Goal: Task Accomplishment & Management: Manage account settings

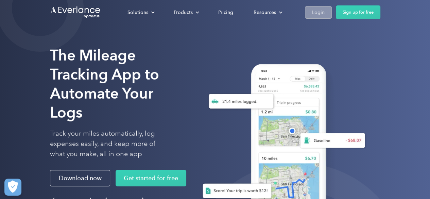
click at [316, 14] on div "Login" at bounding box center [318, 12] width 13 height 9
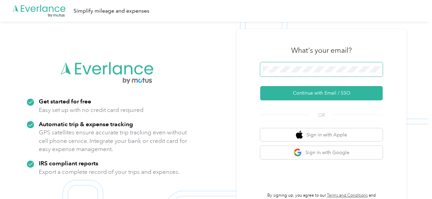
click at [314, 66] on span at bounding box center [321, 69] width 123 height 14
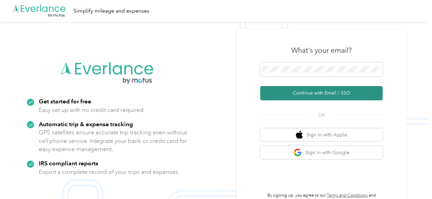
click at [316, 93] on button "Continue with Email / SSO" at bounding box center [321, 93] width 123 height 14
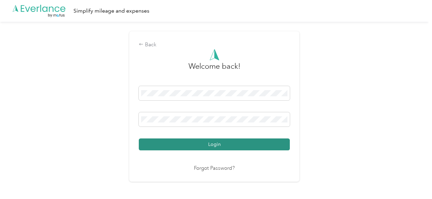
click at [214, 142] on button "Login" at bounding box center [214, 145] width 151 height 12
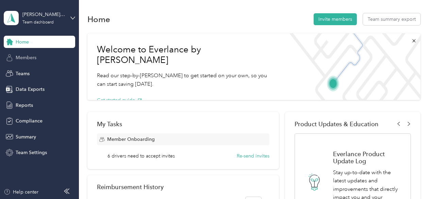
click at [25, 56] on span "Members" at bounding box center [26, 57] width 21 height 7
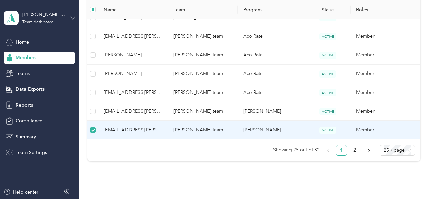
scroll to position [492, 0]
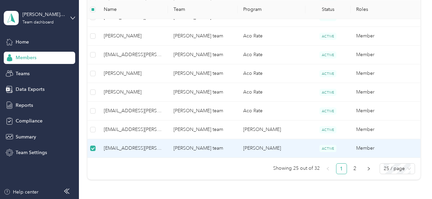
drag, startPoint x: 124, startPoint y: 151, endPoint x: 108, endPoint y: 144, distance: 18.1
click at [108, 145] on span "[EMAIL_ADDRESS][PERSON_NAME][DOMAIN_NAME]" at bounding box center [133, 148] width 59 height 7
click at [324, 145] on span "ACTIVE" at bounding box center [328, 148] width 17 height 7
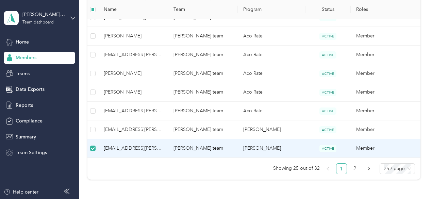
click at [363, 144] on td "Member" at bounding box center [386, 148] width 70 height 19
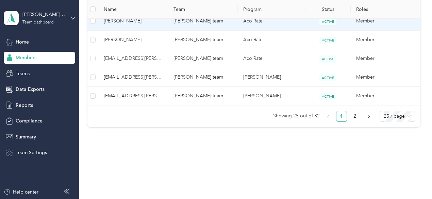
scroll to position [564, 0]
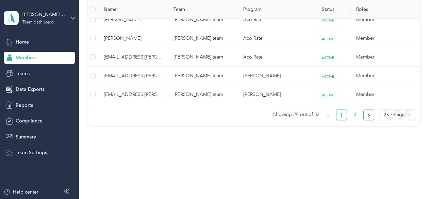
click at [368, 114] on icon "right" at bounding box center [369, 115] width 2 height 3
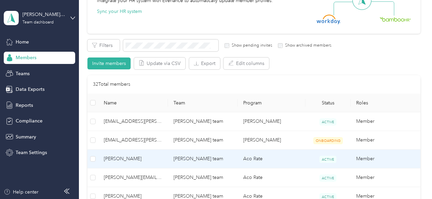
scroll to position [59, 0]
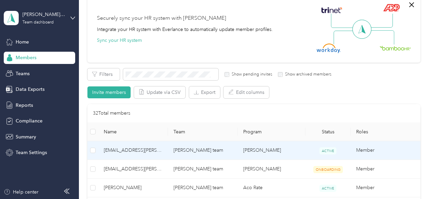
click at [250, 150] on td "[PERSON_NAME]" at bounding box center [272, 150] width 68 height 19
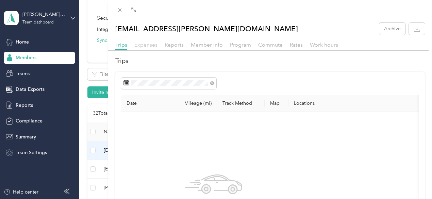
click at [158, 44] on span "Expenses" at bounding box center [145, 45] width 23 height 6
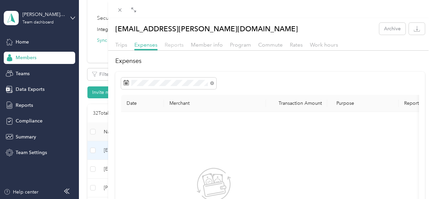
click at [184, 45] on span "Reports" at bounding box center [174, 45] width 19 height 6
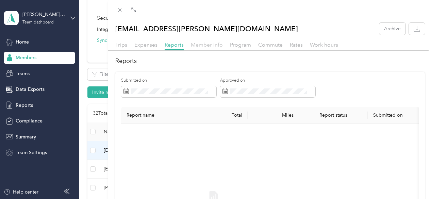
click at [223, 45] on span "Member info" at bounding box center [207, 45] width 32 height 6
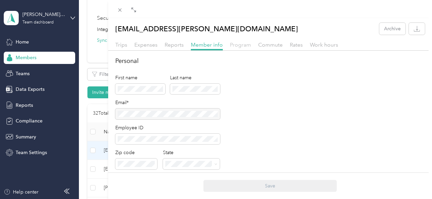
click at [251, 44] on span "Program" at bounding box center [240, 45] width 21 height 6
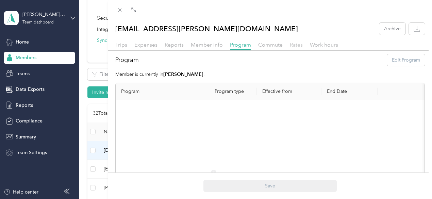
click at [303, 45] on span "Rates" at bounding box center [296, 45] width 13 height 6
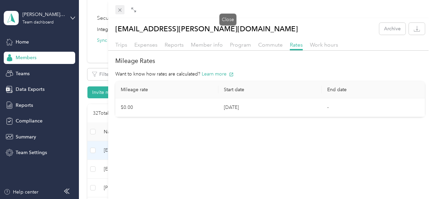
click at [121, 10] on icon at bounding box center [119, 10] width 3 height 3
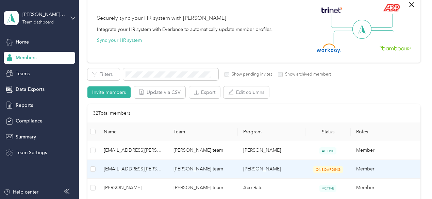
click at [249, 168] on td "[PERSON_NAME]" at bounding box center [272, 169] width 68 height 19
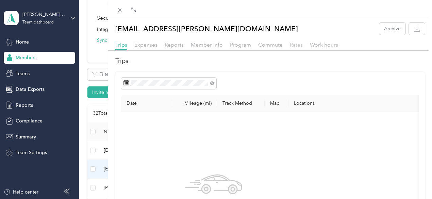
click at [303, 44] on span "Rates" at bounding box center [296, 45] width 13 height 6
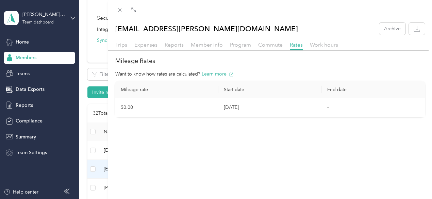
click at [151, 111] on div "[EMAIL_ADDRESS][PERSON_NAME][DOMAIN_NAME] Archive Trips Expenses Reports Member…" at bounding box center [216, 99] width 432 height 199
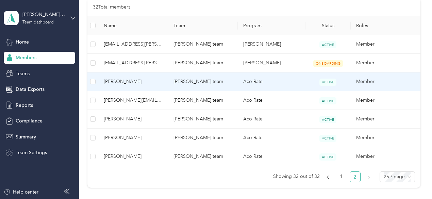
scroll to position [229, 0]
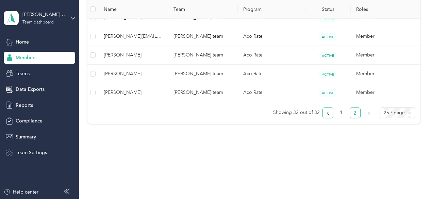
click at [326, 111] on icon "left" at bounding box center [328, 113] width 4 height 4
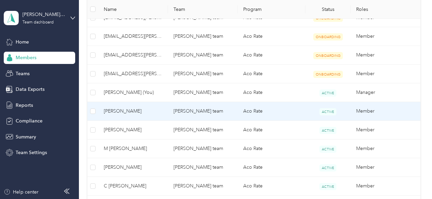
click at [251, 109] on td "Aco Rate" at bounding box center [272, 111] width 68 height 19
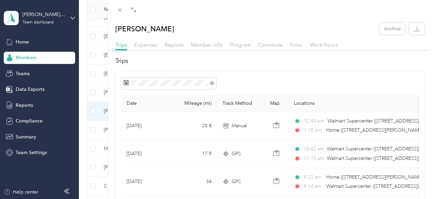
click at [303, 44] on span "Rates" at bounding box center [296, 45] width 13 height 6
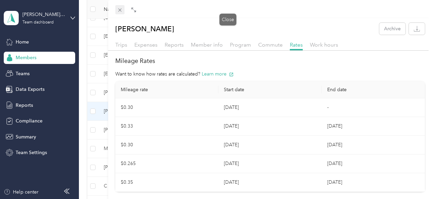
click at [121, 9] on icon at bounding box center [119, 10] width 3 height 3
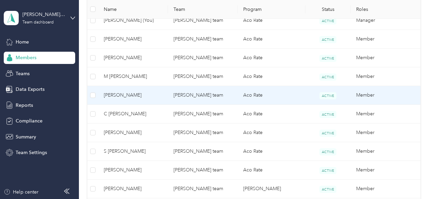
scroll to position [365, 0]
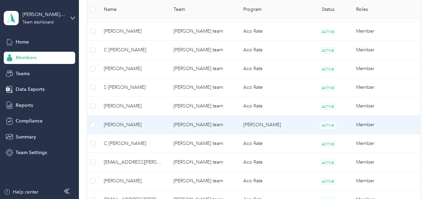
click at [251, 124] on td "[PERSON_NAME]" at bounding box center [272, 125] width 68 height 19
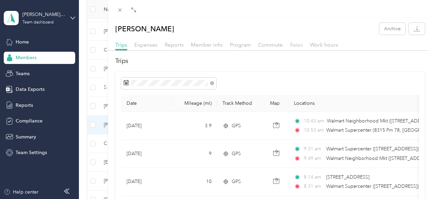
click at [303, 43] on span "Rates" at bounding box center [296, 45] width 13 height 6
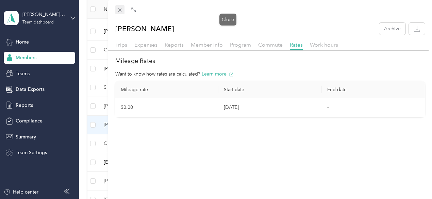
click at [123, 9] on icon at bounding box center [120, 10] width 6 height 6
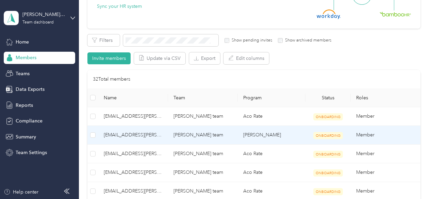
scroll to position [59, 0]
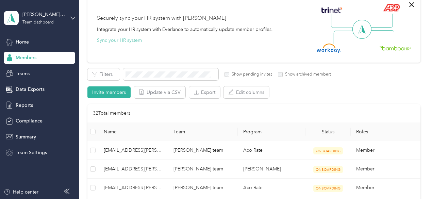
click at [125, 40] on button "Sync your HR system" at bounding box center [119, 40] width 45 height 7
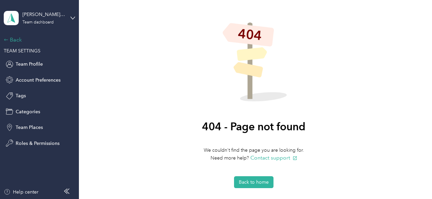
click at [11, 39] on div "Back" at bounding box center [38, 40] width 68 height 8
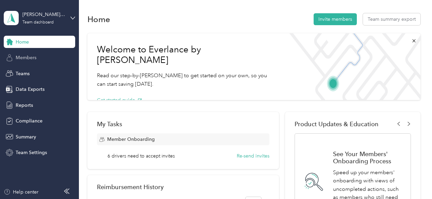
click at [22, 58] on span "Members" at bounding box center [26, 57] width 21 height 7
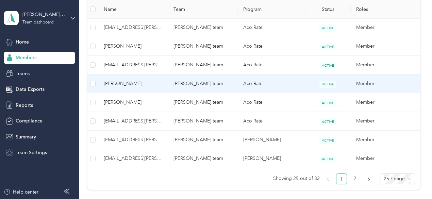
scroll to position [510, 0]
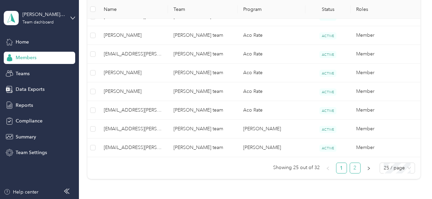
click at [353, 164] on link "2" at bounding box center [355, 168] width 10 height 10
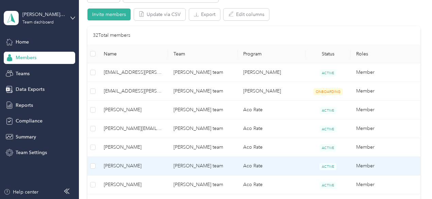
scroll to position [127, 0]
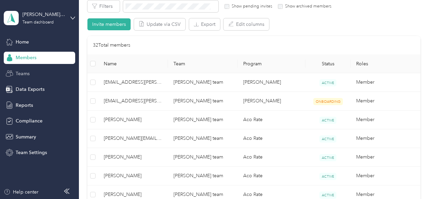
click at [20, 72] on span "Teams" at bounding box center [23, 73] width 14 height 7
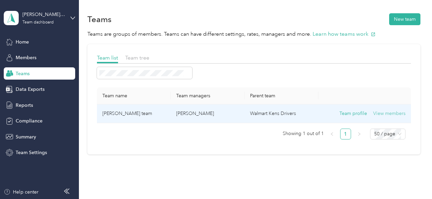
click at [394, 112] on button "View members" at bounding box center [389, 113] width 32 height 7
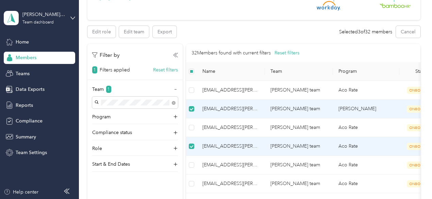
scroll to position [74, 0]
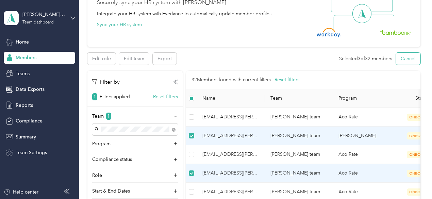
click at [408, 56] on button "Cancel" at bounding box center [408, 59] width 25 height 12
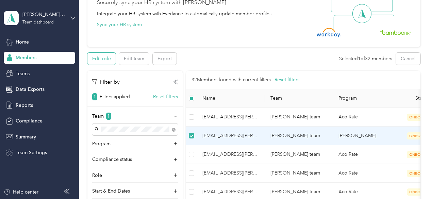
click at [101, 57] on button "Edit role" at bounding box center [101, 59] width 28 height 12
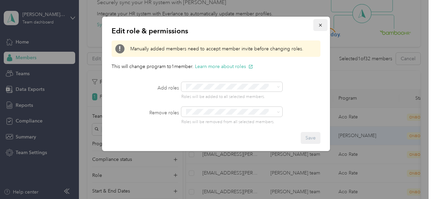
click at [321, 23] on icon "button" at bounding box center [320, 25] width 5 height 5
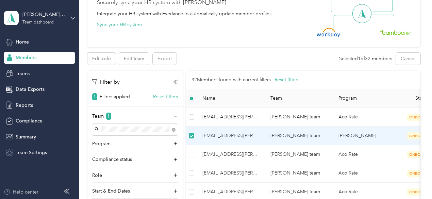
click at [32, 191] on div "Help center" at bounding box center [21, 192] width 35 height 7
click at [19, 73] on span "Teams" at bounding box center [23, 73] width 14 height 7
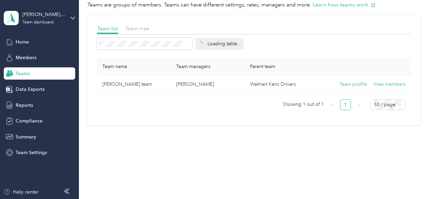
scroll to position [29, 0]
click at [23, 57] on span "Members" at bounding box center [26, 57] width 21 height 7
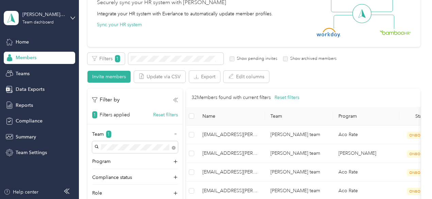
click at [175, 100] on icon at bounding box center [175, 100] width 5 height 5
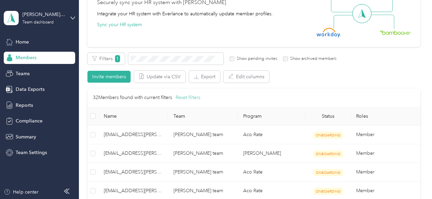
click at [193, 97] on button "Reset filters" at bounding box center [188, 97] width 25 height 7
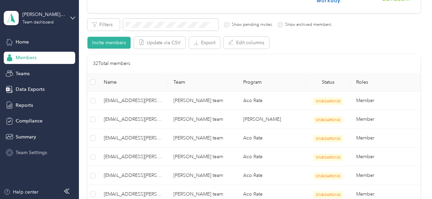
click at [36, 152] on span "Team Settings" at bounding box center [31, 152] width 31 height 7
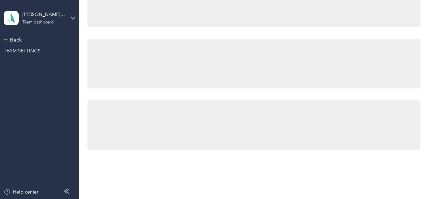
scroll to position [108, 0]
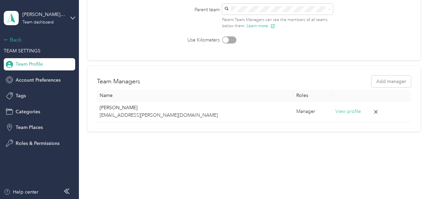
click at [5, 38] on icon at bounding box center [6, 39] width 5 height 5
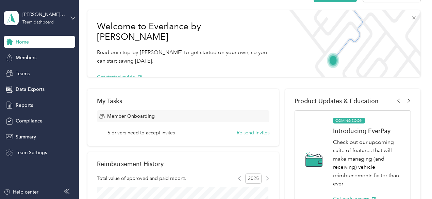
scroll to position [34, 0]
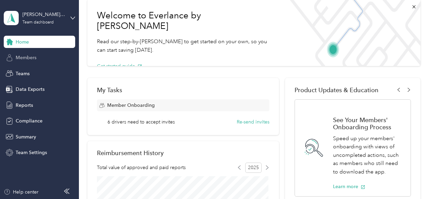
click at [27, 56] on span "Members" at bounding box center [26, 57] width 21 height 7
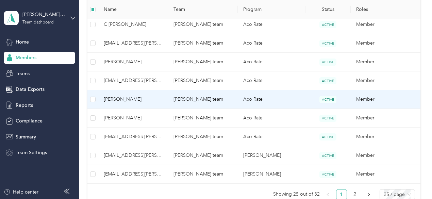
scroll to position [476, 0]
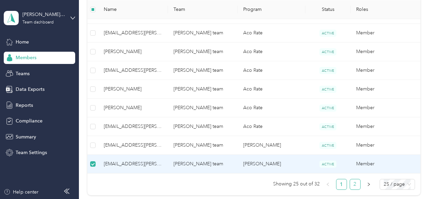
click at [353, 180] on link "2" at bounding box center [355, 184] width 10 height 10
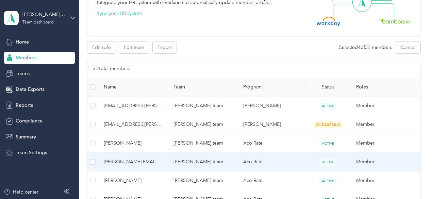
scroll to position [40, 0]
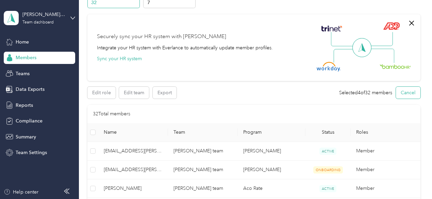
click at [405, 94] on button "Cancel" at bounding box center [408, 93] width 25 height 12
